Goal: Transaction & Acquisition: Purchase product/service

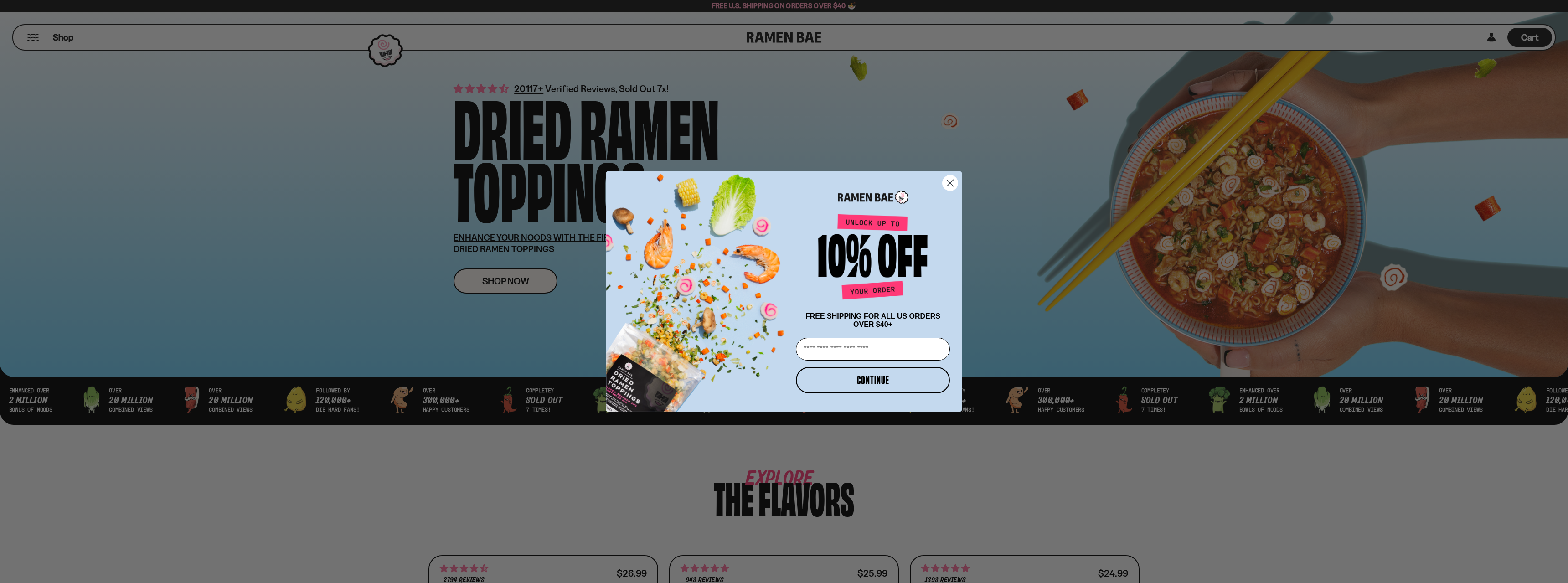
click at [947, 178] on circle "Close dialog" at bounding box center [950, 183] width 15 height 15
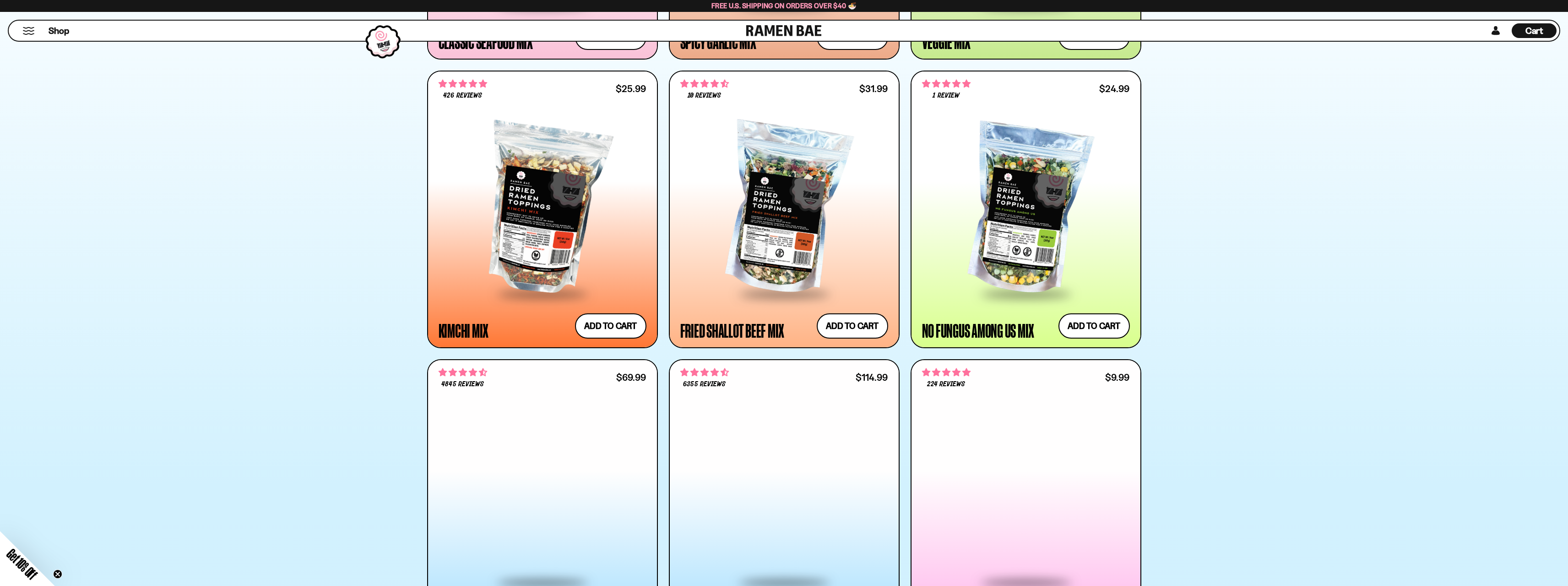
scroll to position [778, 0]
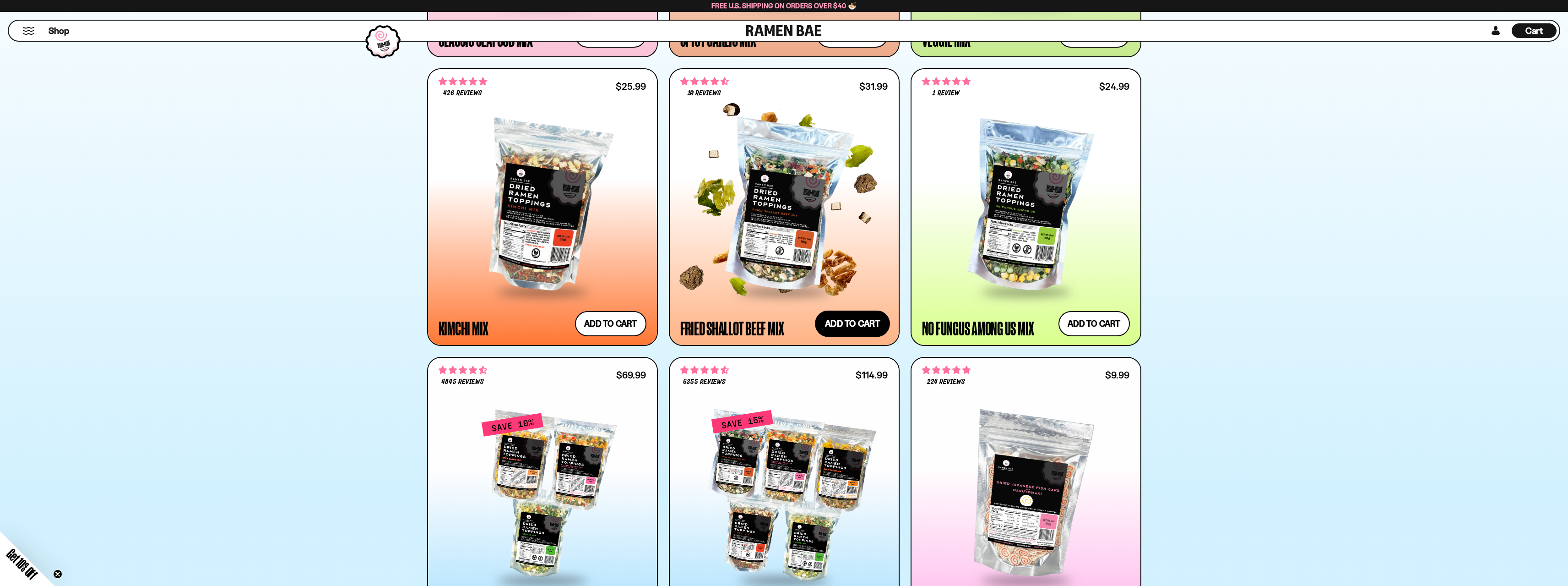
click at [854, 330] on button "Add to cart" at bounding box center [852, 323] width 75 height 27
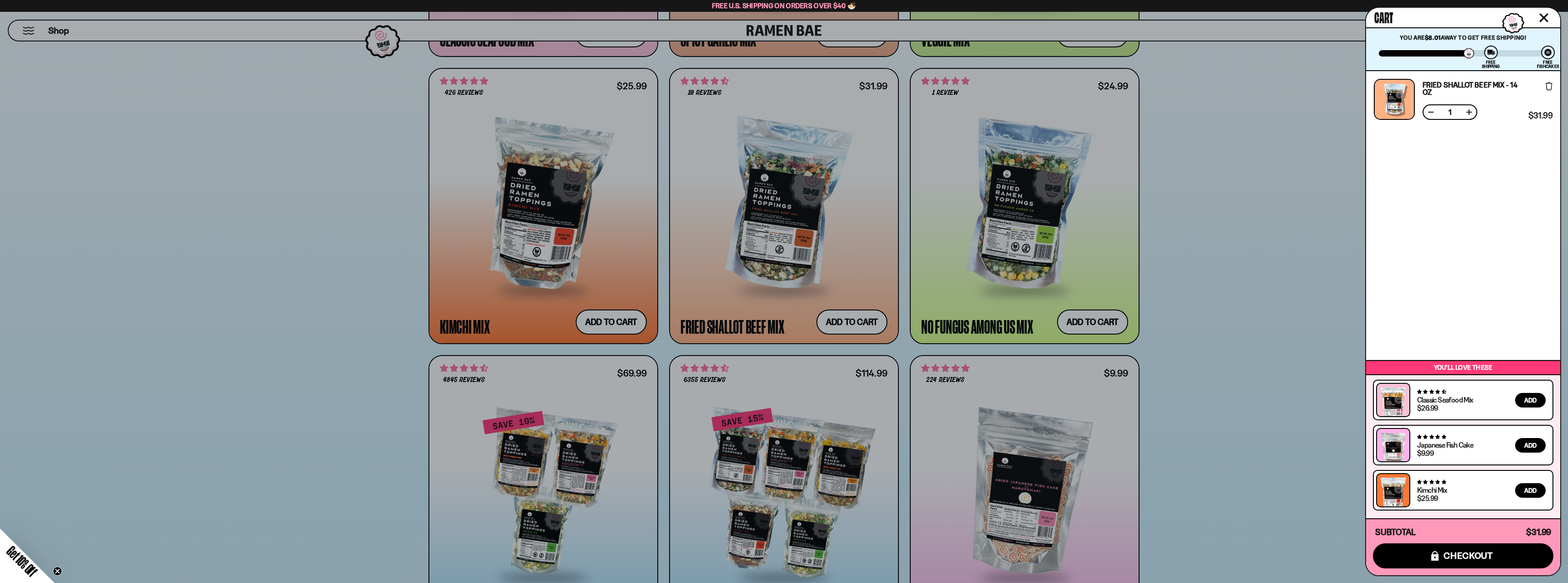
click at [280, 431] on div at bounding box center [784, 291] width 1568 height 583
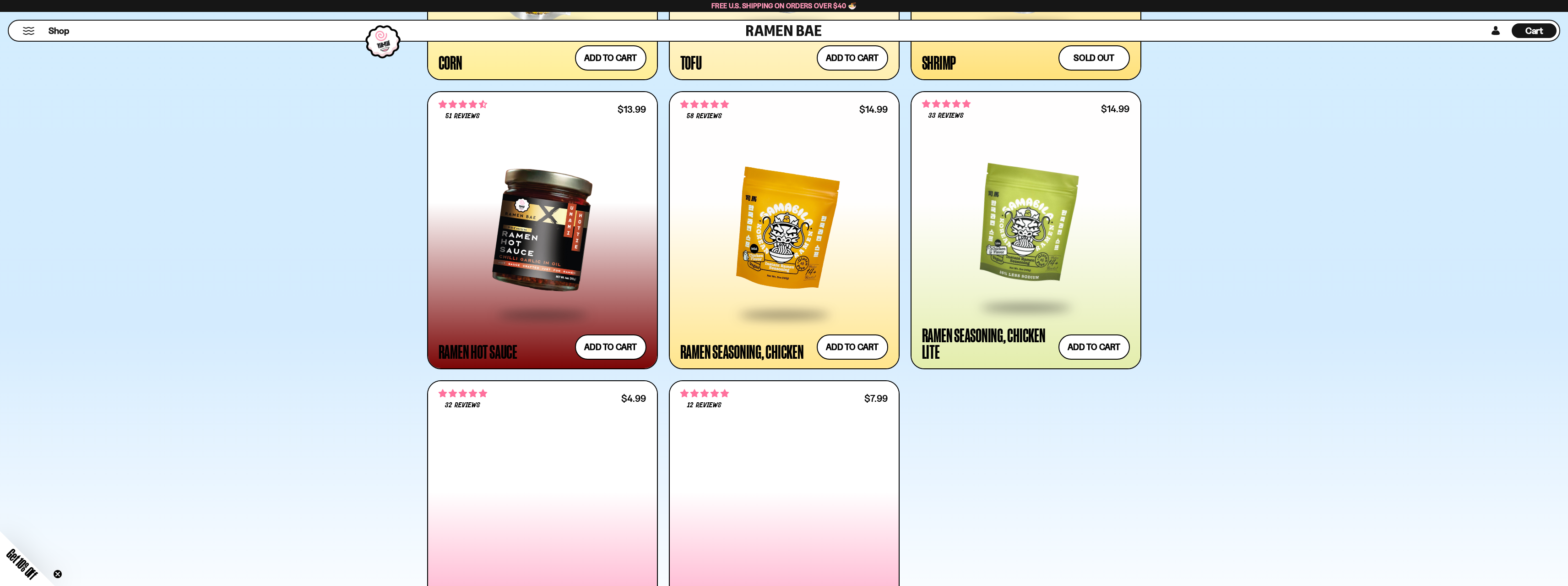
scroll to position [1924, 0]
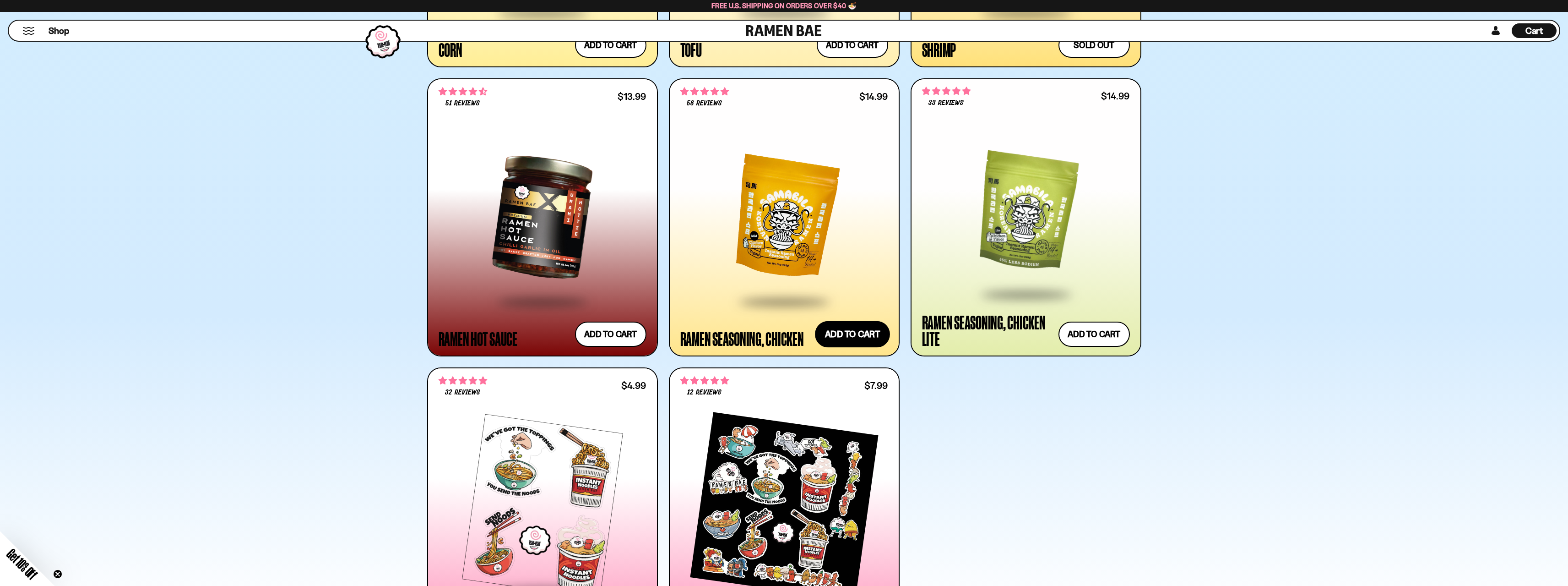
click at [836, 330] on button "Add to cart" at bounding box center [852, 334] width 75 height 27
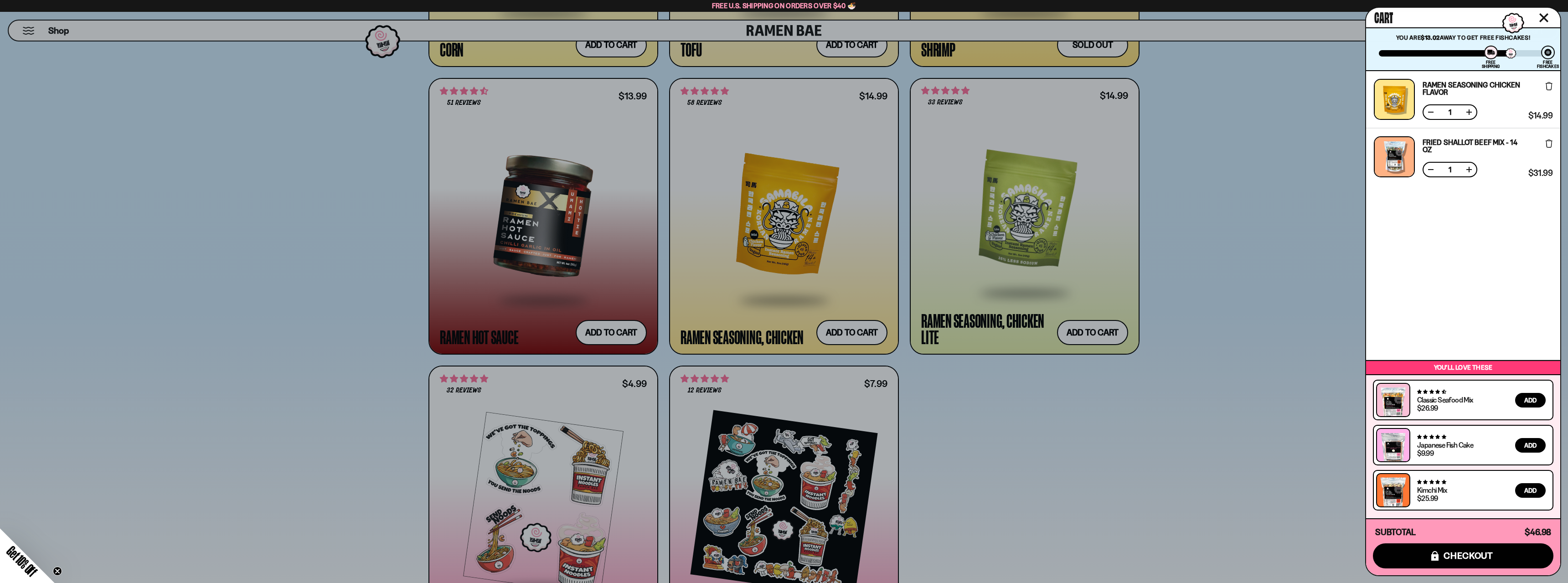
click at [247, 442] on div at bounding box center [784, 291] width 1568 height 583
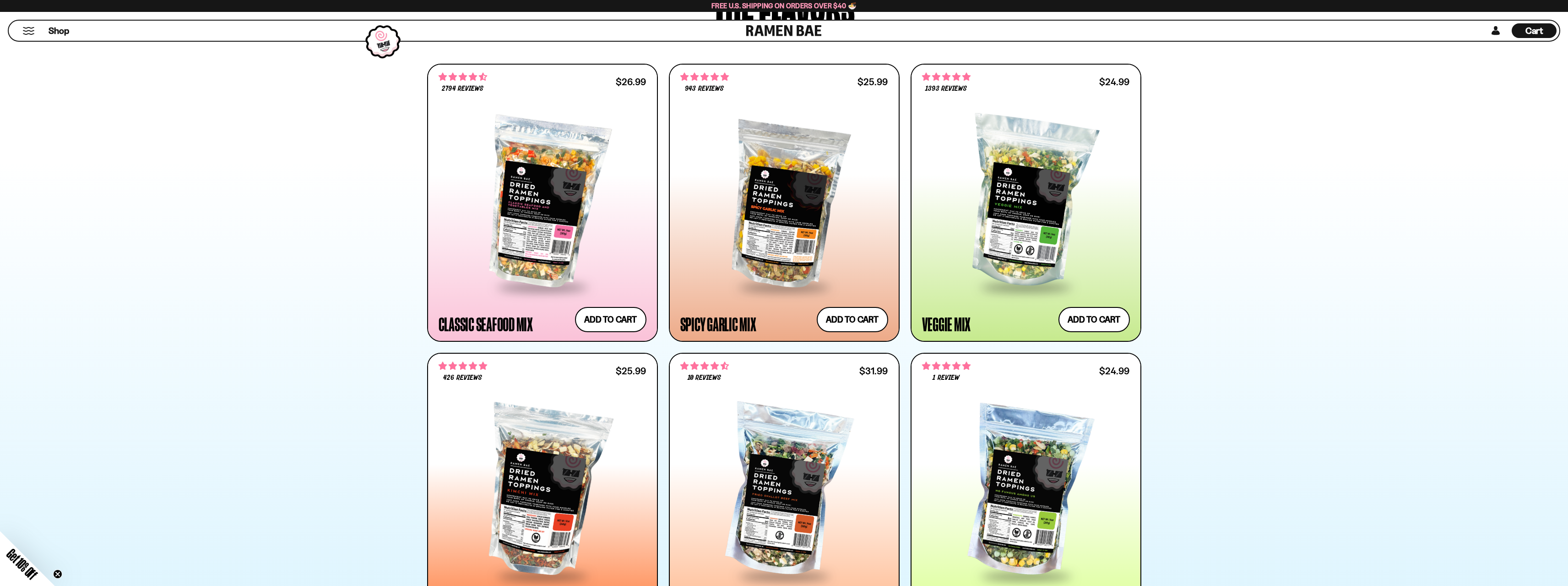
scroll to position [642, 0]
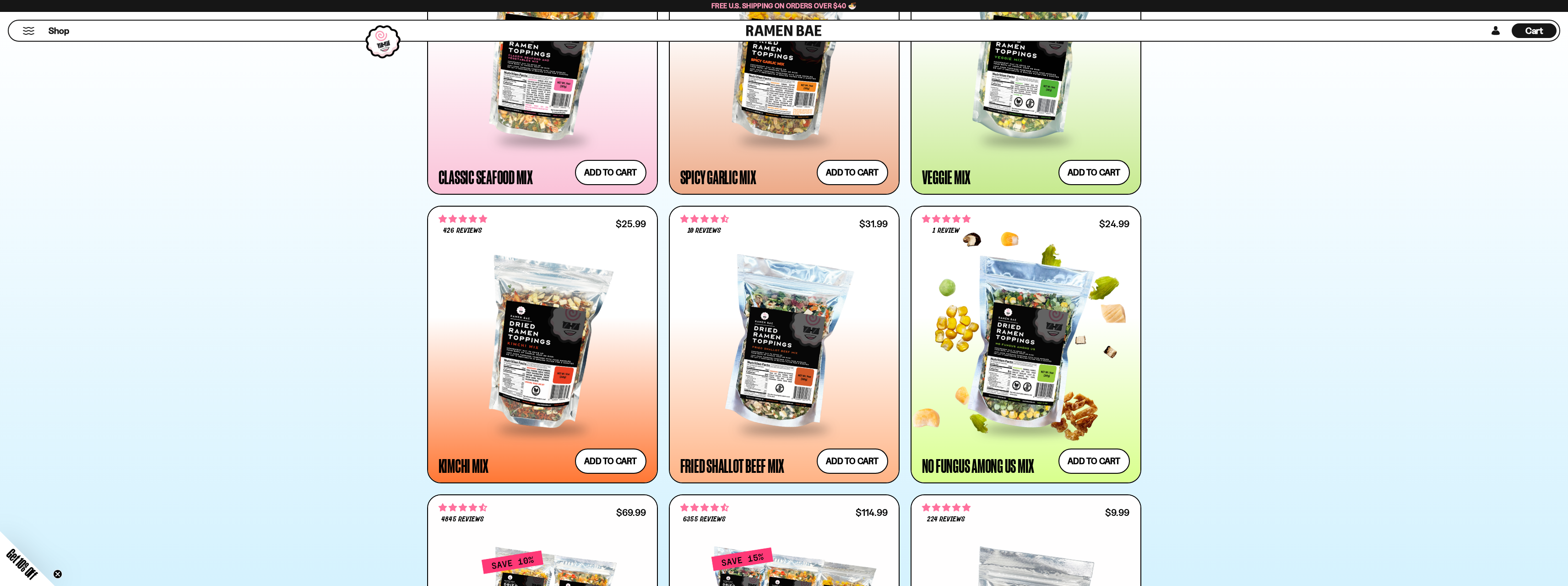
click at [995, 366] on div at bounding box center [1025, 344] width 208 height 167
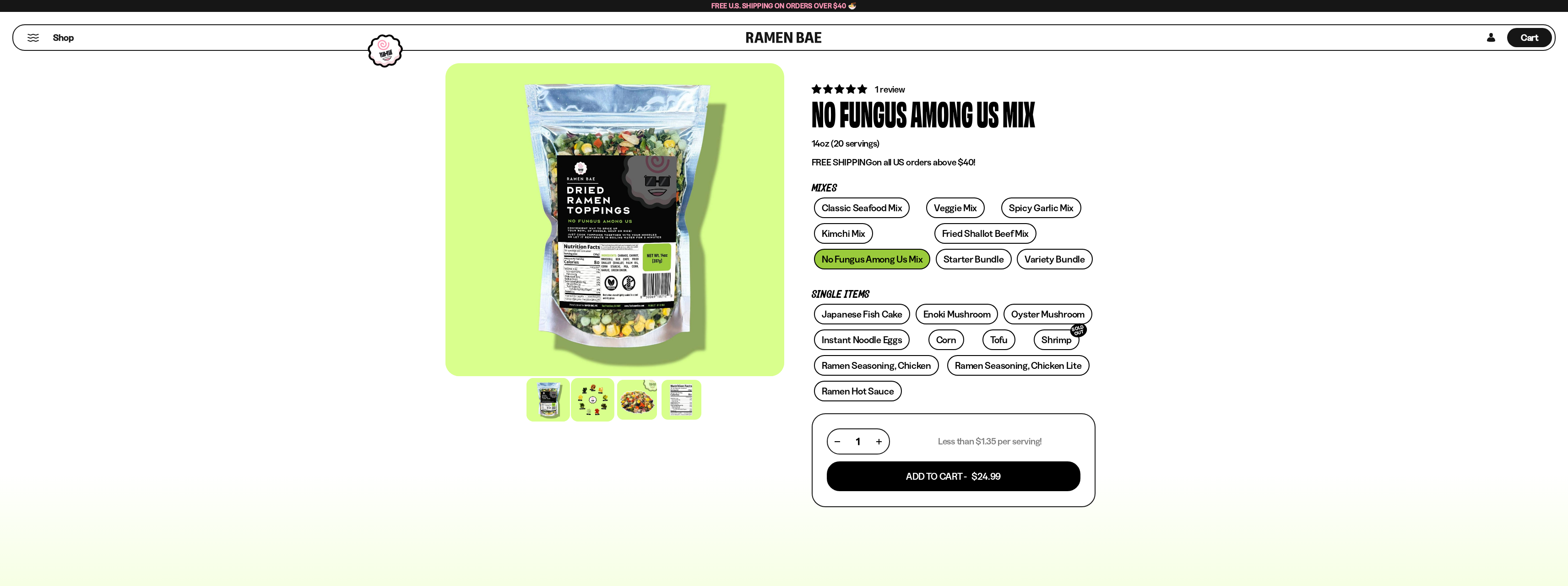
click at [589, 412] on div at bounding box center [592, 400] width 44 height 44
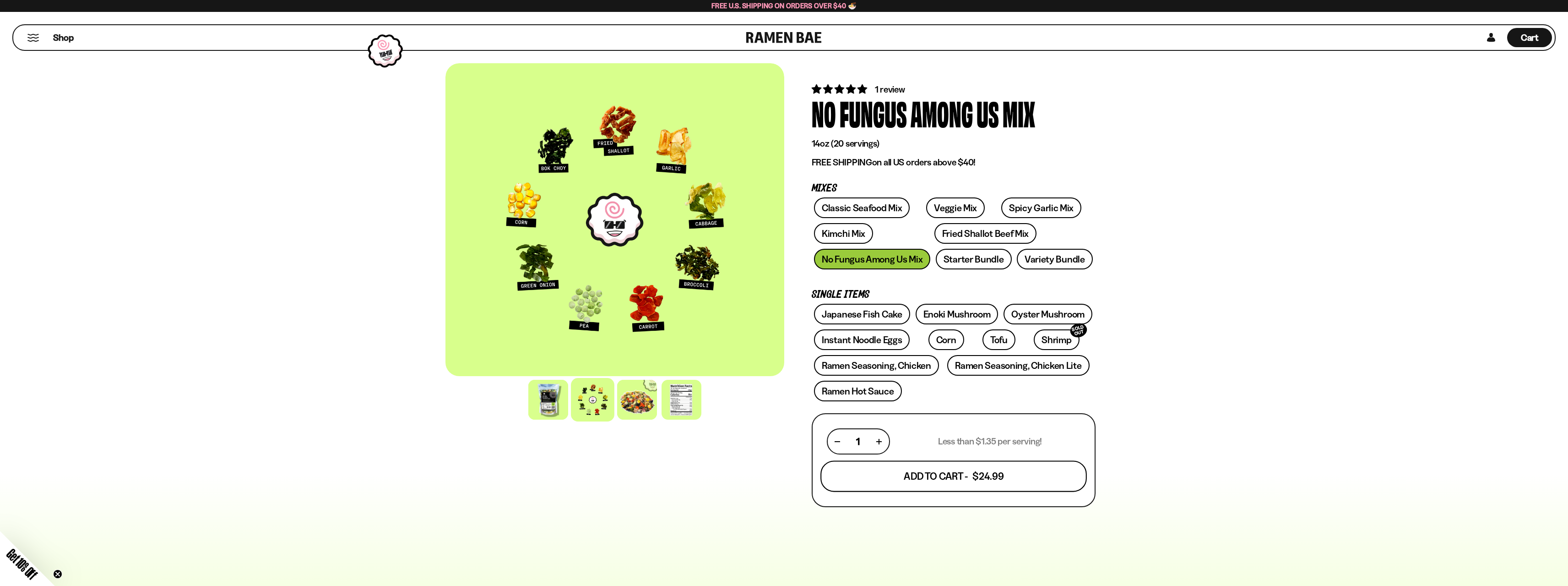
click at [946, 481] on button "Add To Cart - $24.99" at bounding box center [954, 476] width 267 height 31
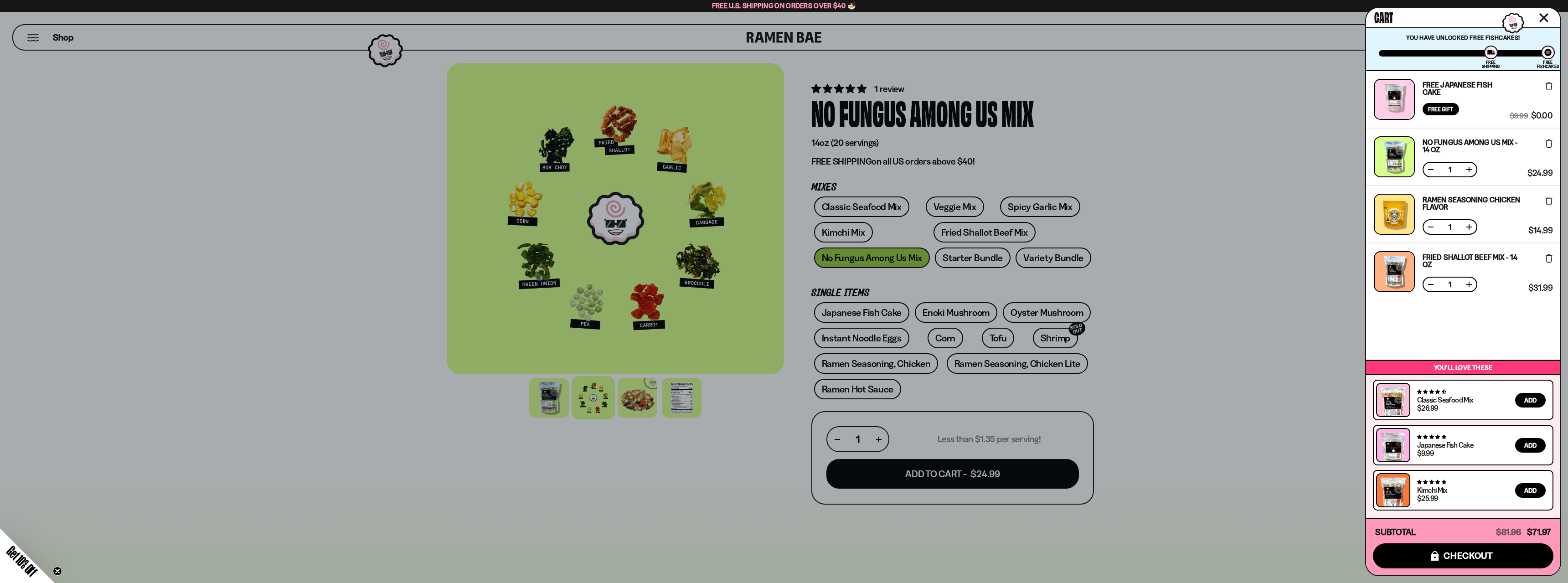
click at [1256, 305] on div at bounding box center [784, 291] width 1568 height 583
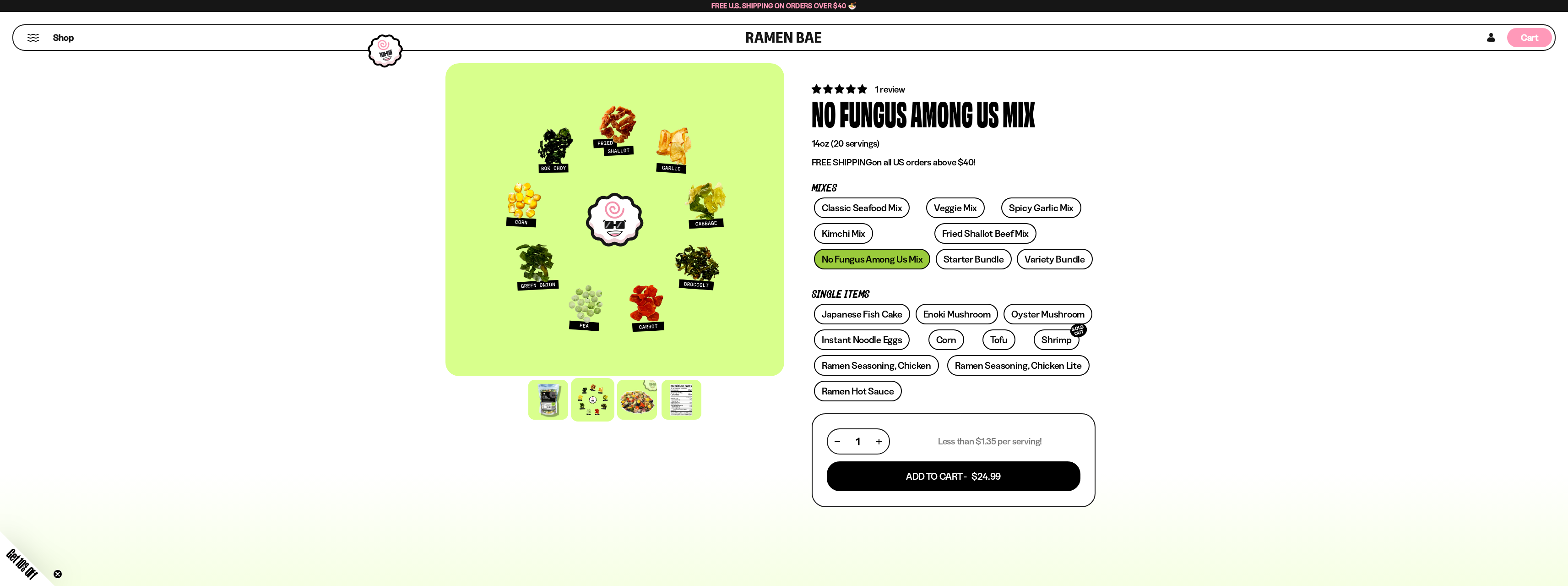
click at [1530, 41] on span "Cart" at bounding box center [1530, 37] width 18 height 11
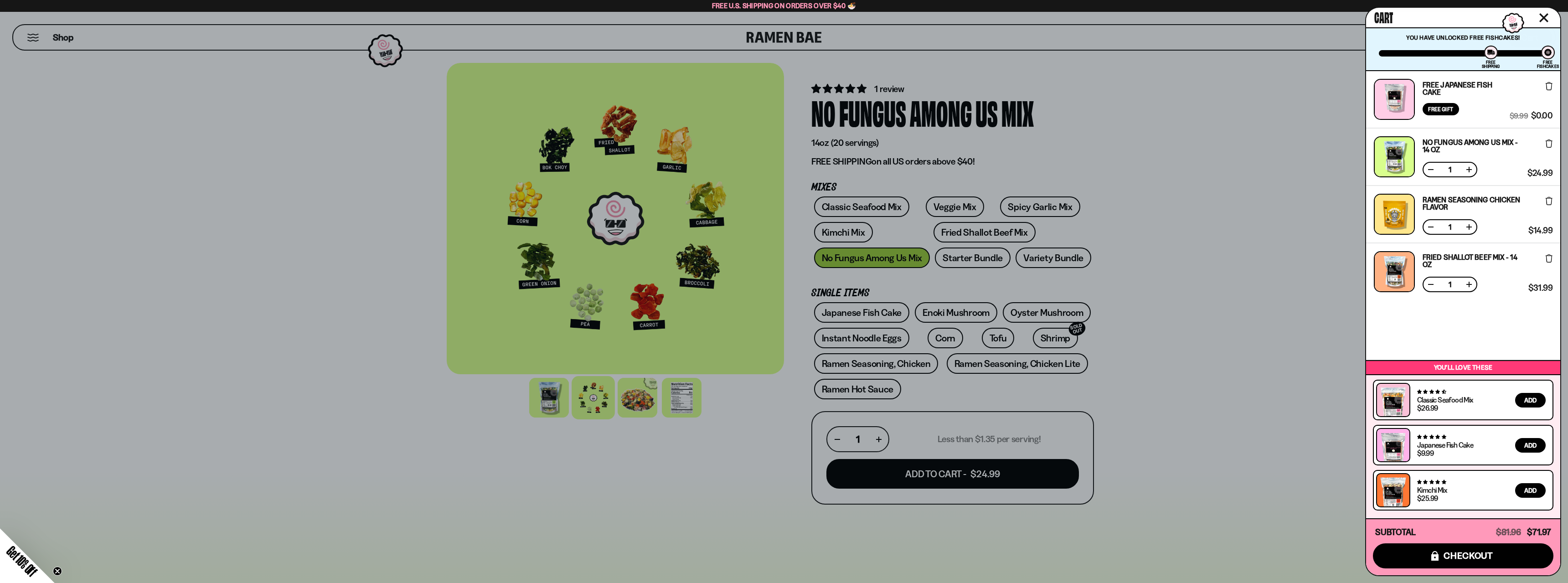
click at [1242, 306] on div at bounding box center [784, 291] width 1568 height 583
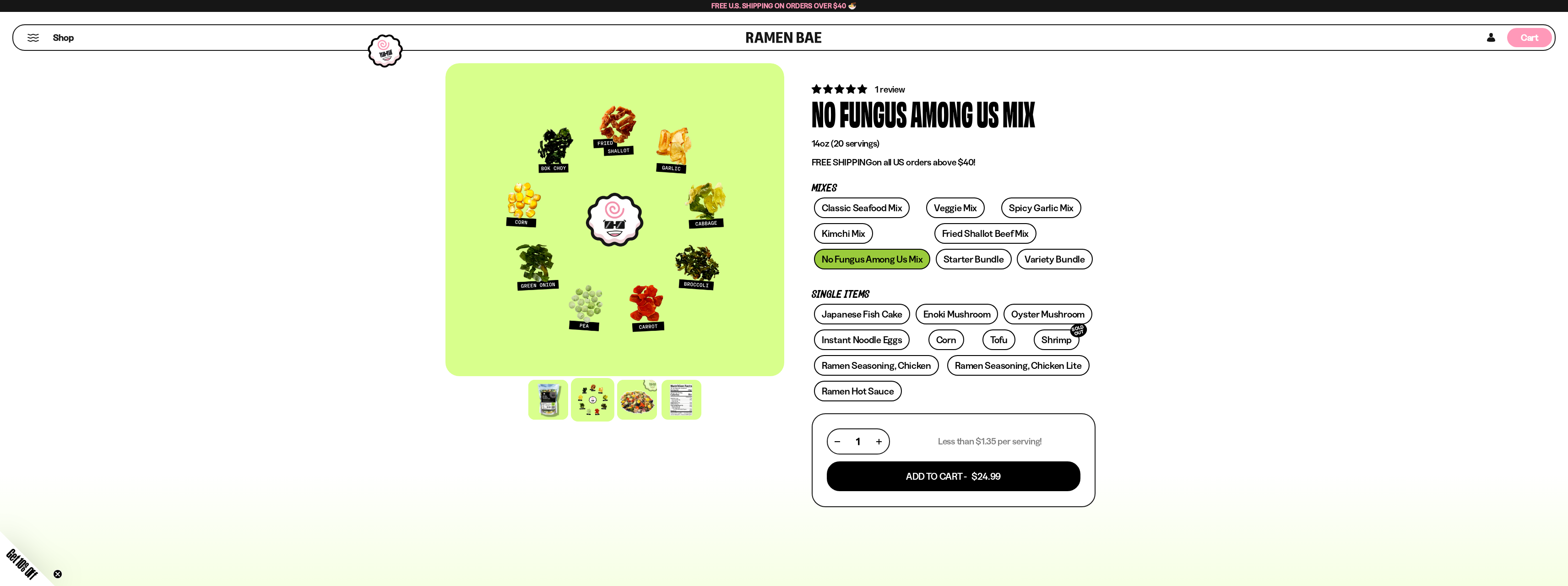
click at [1526, 37] on span "Cart" at bounding box center [1530, 37] width 18 height 11
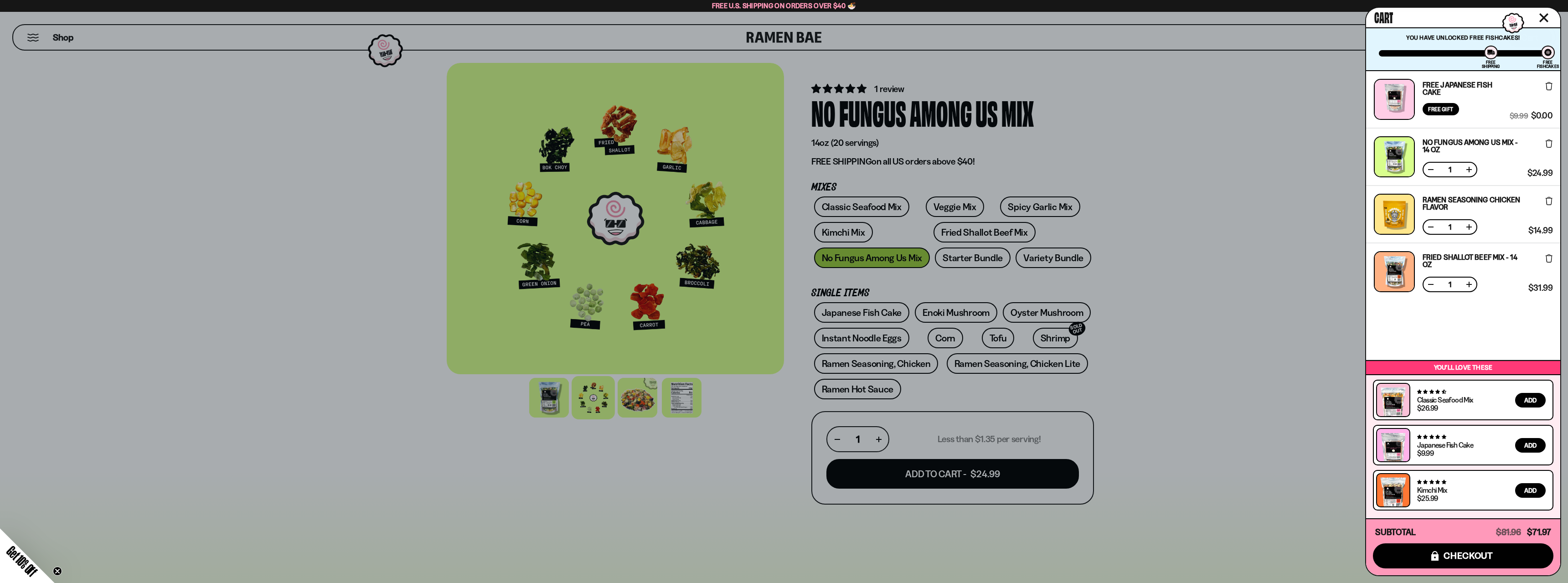
click at [1253, 334] on div at bounding box center [784, 291] width 1568 height 583
